Goal: Transaction & Acquisition: Obtain resource

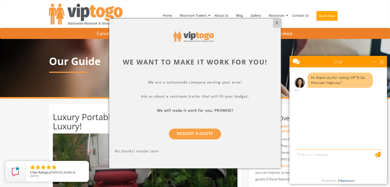
click at [208, 15] on div at bounding box center [195, 93] width 390 height 187
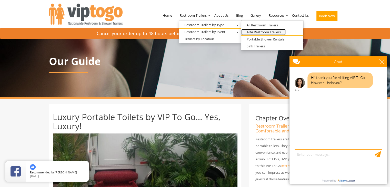
click at [257, 32] on link "ADA Restroom Trailers" at bounding box center [263, 32] width 44 height 6
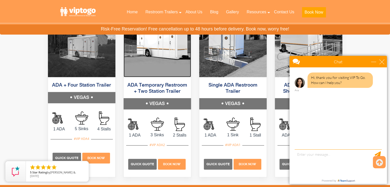
scroll to position [282, 0]
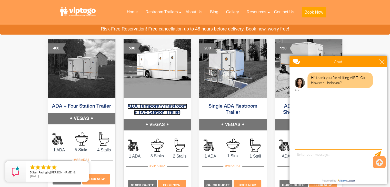
click at [161, 105] on link "ADA Temporary Restroom + Two Station Trailer" at bounding box center [157, 109] width 60 height 11
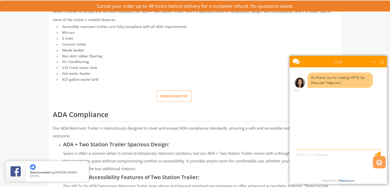
scroll to position [231, 0]
click at [173, 95] on button "Download pdf" at bounding box center [174, 95] width 35 height 12
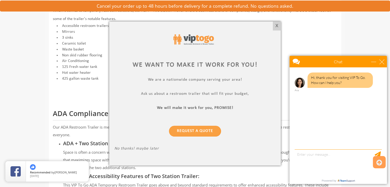
click at [278, 24] on div "X" at bounding box center [277, 26] width 8 height 9
